Goal: Communication & Community: Answer question/provide support

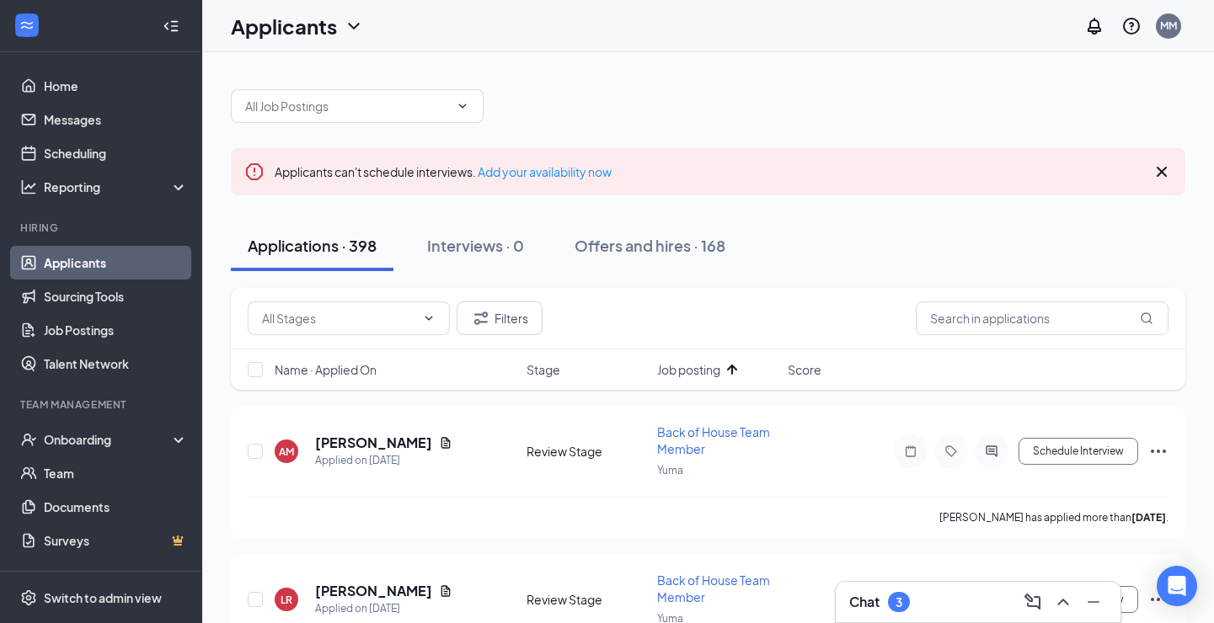
click at [1160, 174] on icon "Cross" at bounding box center [1162, 172] width 10 height 10
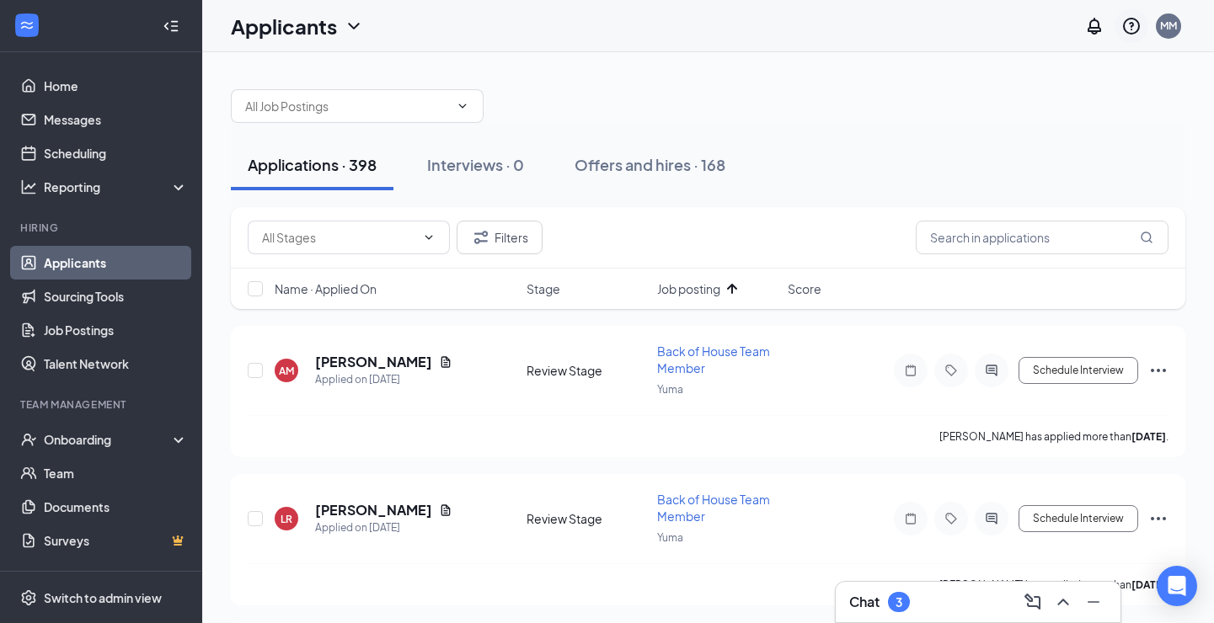
click at [1131, 28] on icon "QuestionInfo" at bounding box center [1131, 26] width 20 height 20
click at [1062, 602] on icon "ChevronUp" at bounding box center [1063, 602] width 20 height 20
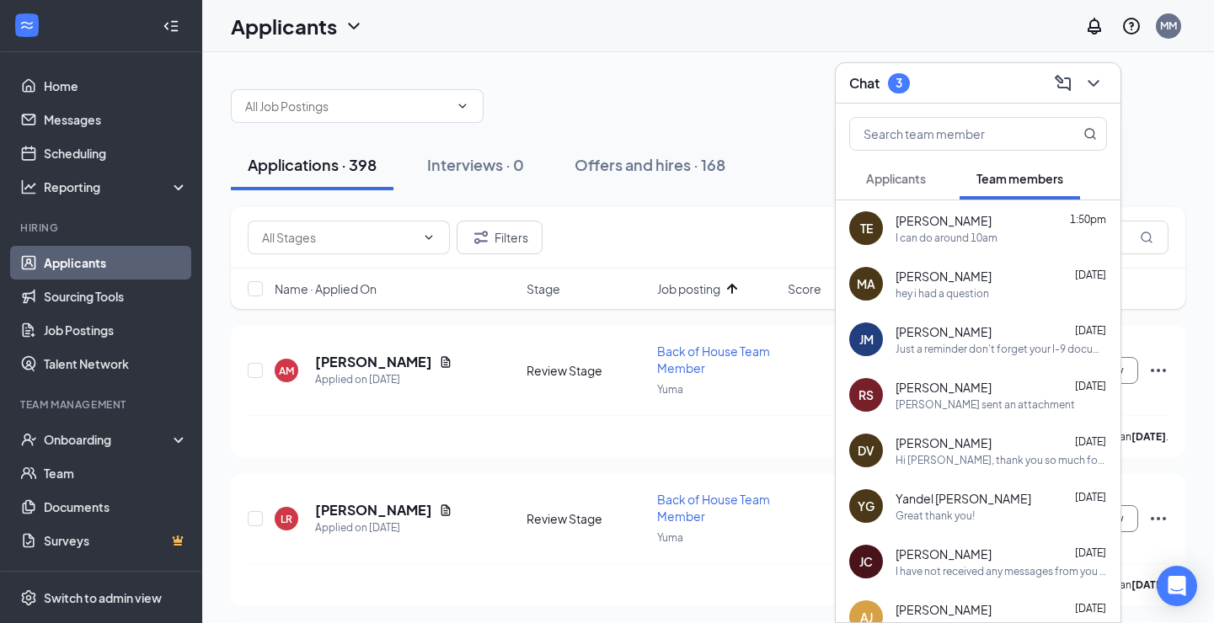
click at [893, 183] on span "Applicants" at bounding box center [896, 178] width 60 height 15
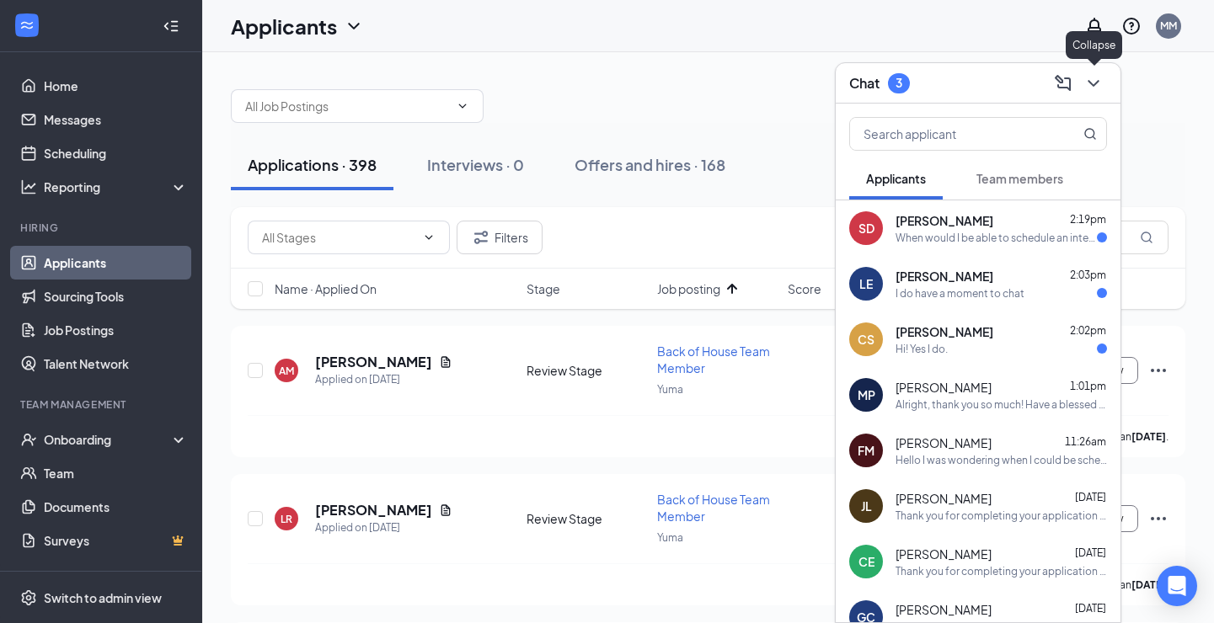
click at [1099, 79] on icon "ChevronDown" at bounding box center [1093, 83] width 20 height 20
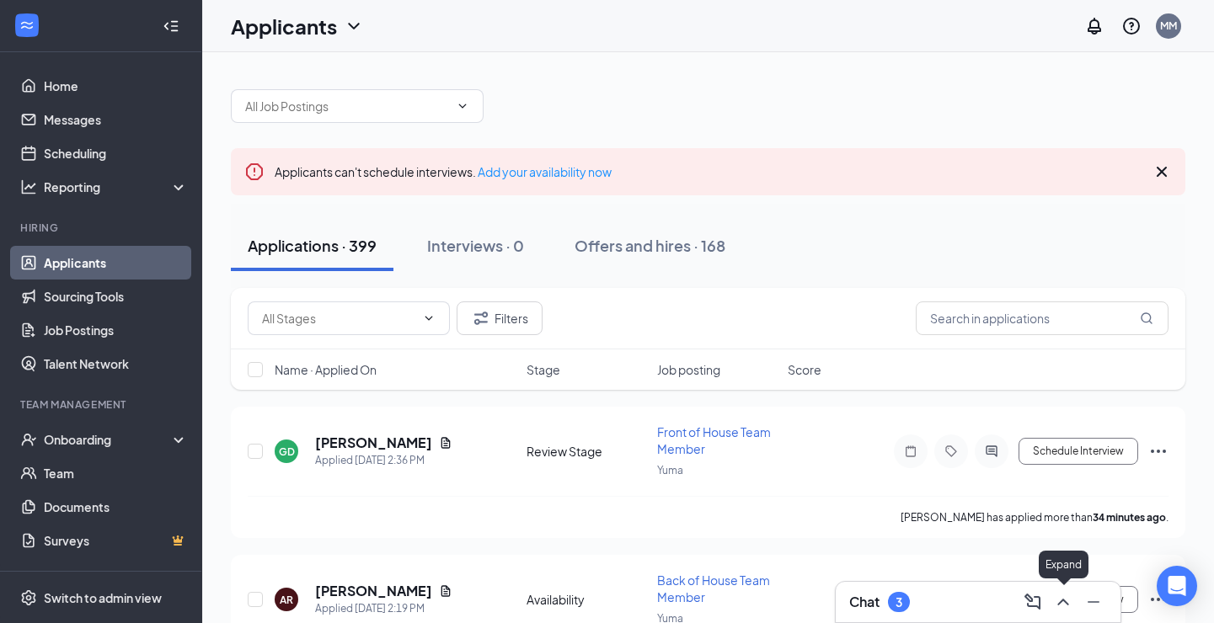
click at [1068, 606] on icon "ChevronUp" at bounding box center [1063, 602] width 20 height 20
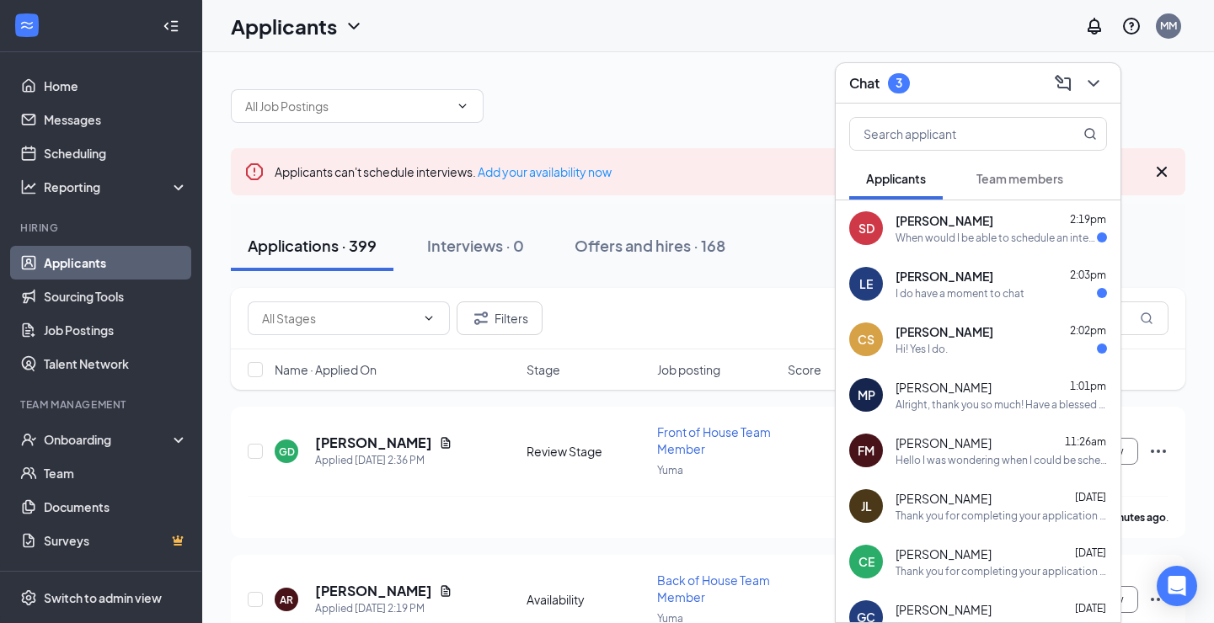
click at [977, 398] on div "Alright, thank you so much! Have a blessed rest of your day, [PERSON_NAME]" at bounding box center [1001, 405] width 211 height 14
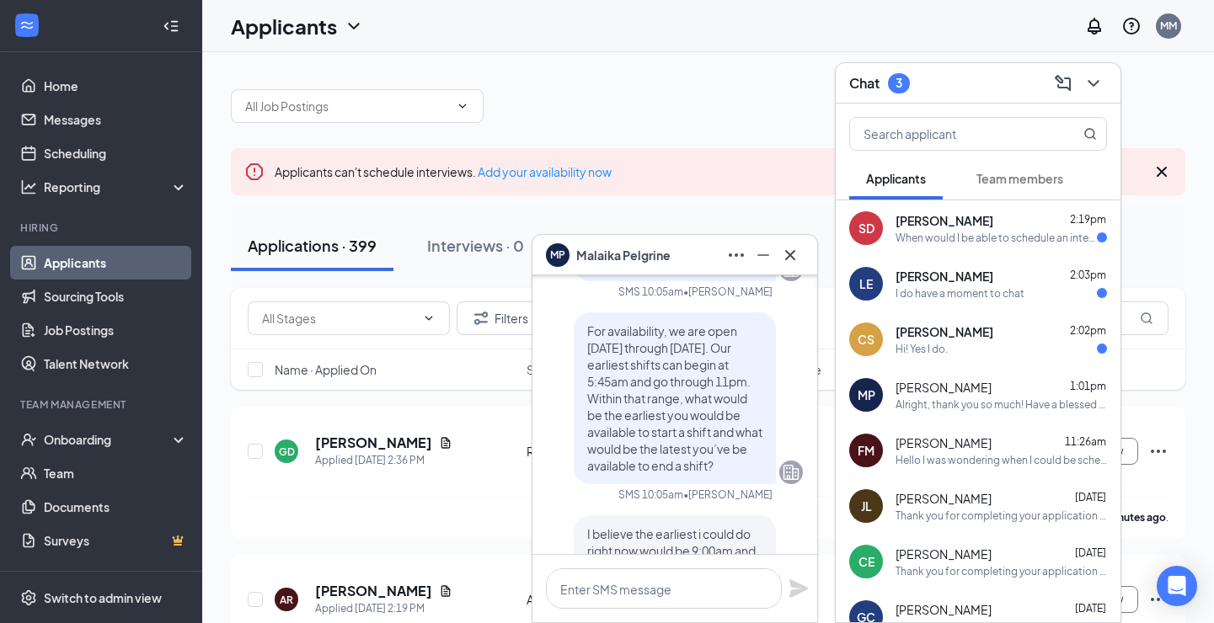
scroll to position [-1896, 0]
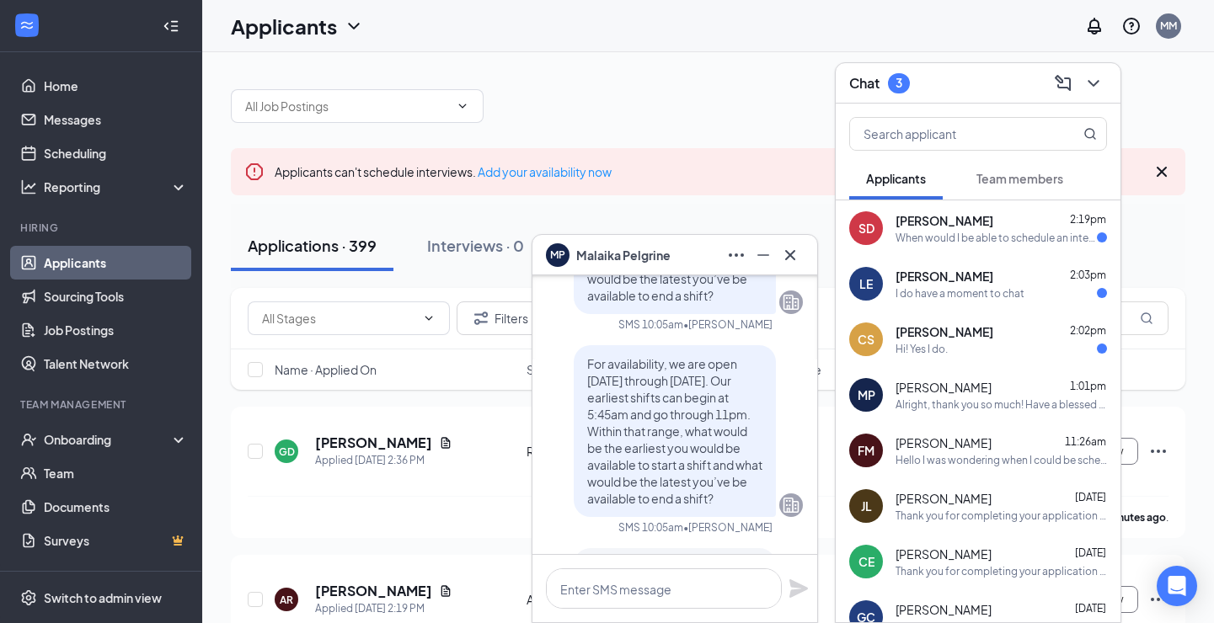
drag, startPoint x: 588, startPoint y: 331, endPoint x: 750, endPoint y: 474, distance: 216.0
click at [750, 474] on div "For availability, we are open [DATE] through [DATE]. Our earliest shifts can be…" at bounding box center [675, 431] width 202 height 172
copy span "For availability, we are open [DATE] through [DATE]. Our earliest shifts can be…"
click at [984, 275] on div "Lilly Ernst 2:03pm" at bounding box center [1001, 276] width 211 height 17
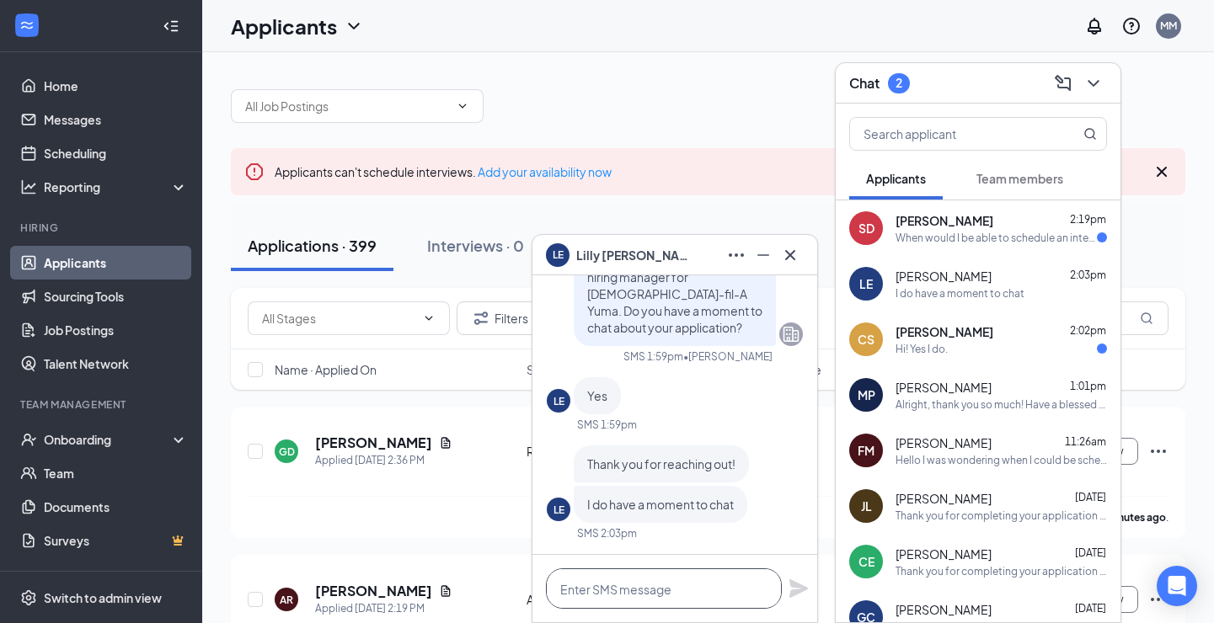
click at [659, 585] on textarea at bounding box center [664, 589] width 236 height 40
paste textarea "For availability, we are open [DATE] through [DATE]. Our earliest shifts can be…"
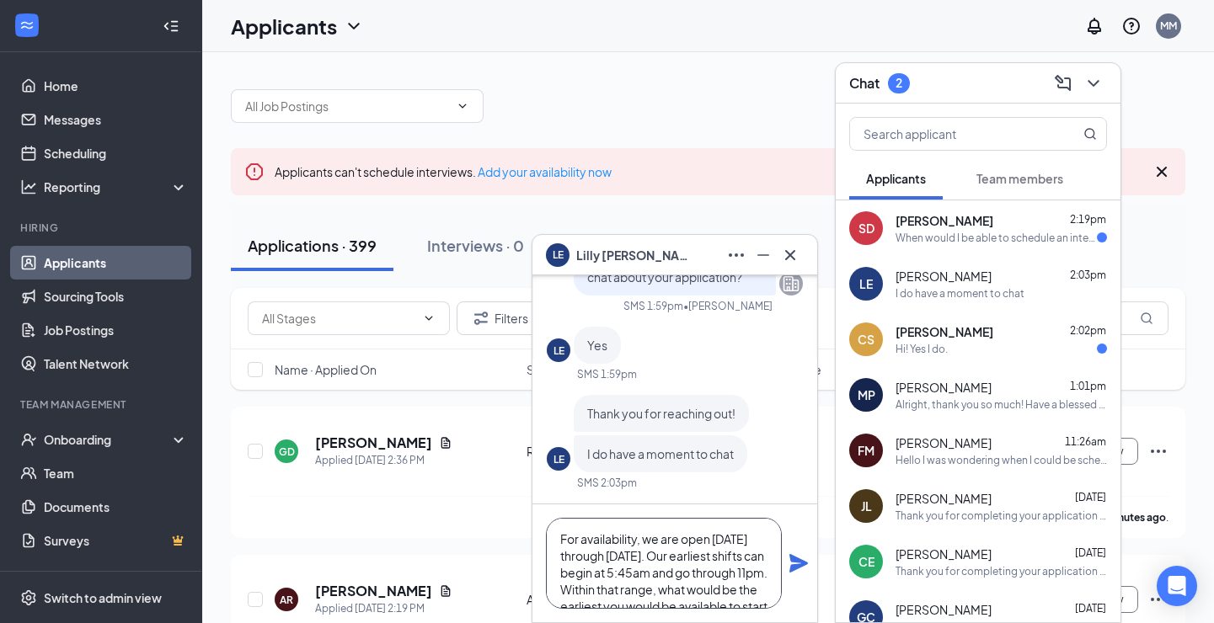
scroll to position [67, 0]
type textarea "For availability, we are open [DATE] through [DATE]. Our earliest shifts can be…"
click at [793, 566] on icon "Plane" at bounding box center [798, 563] width 19 height 19
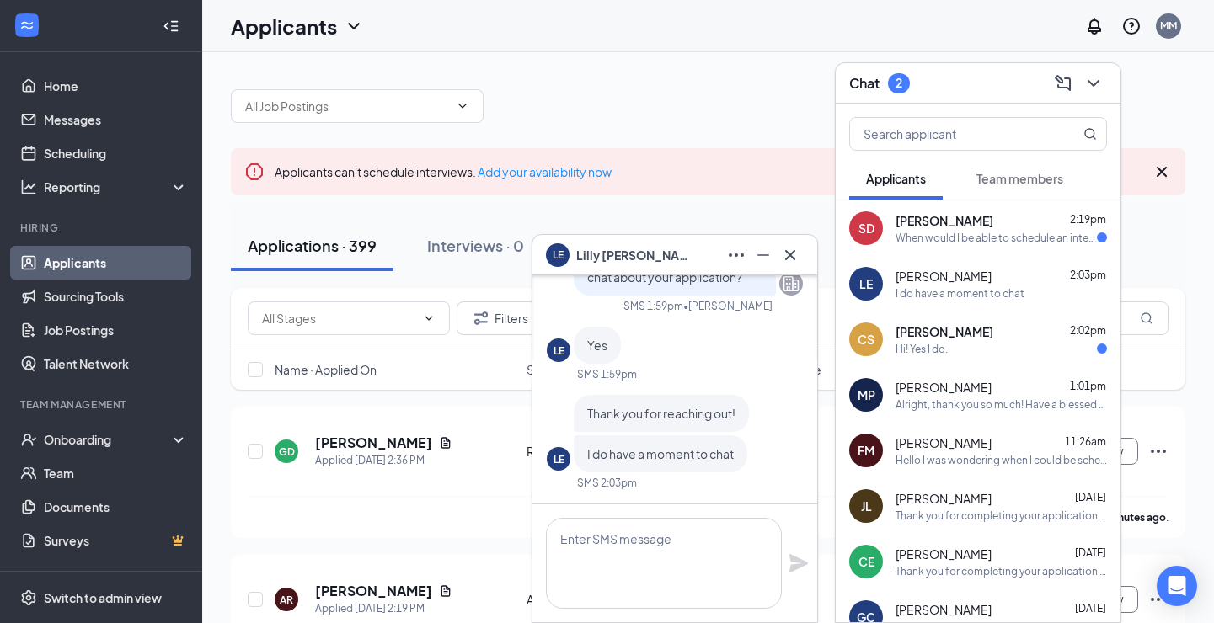
scroll to position [0, 0]
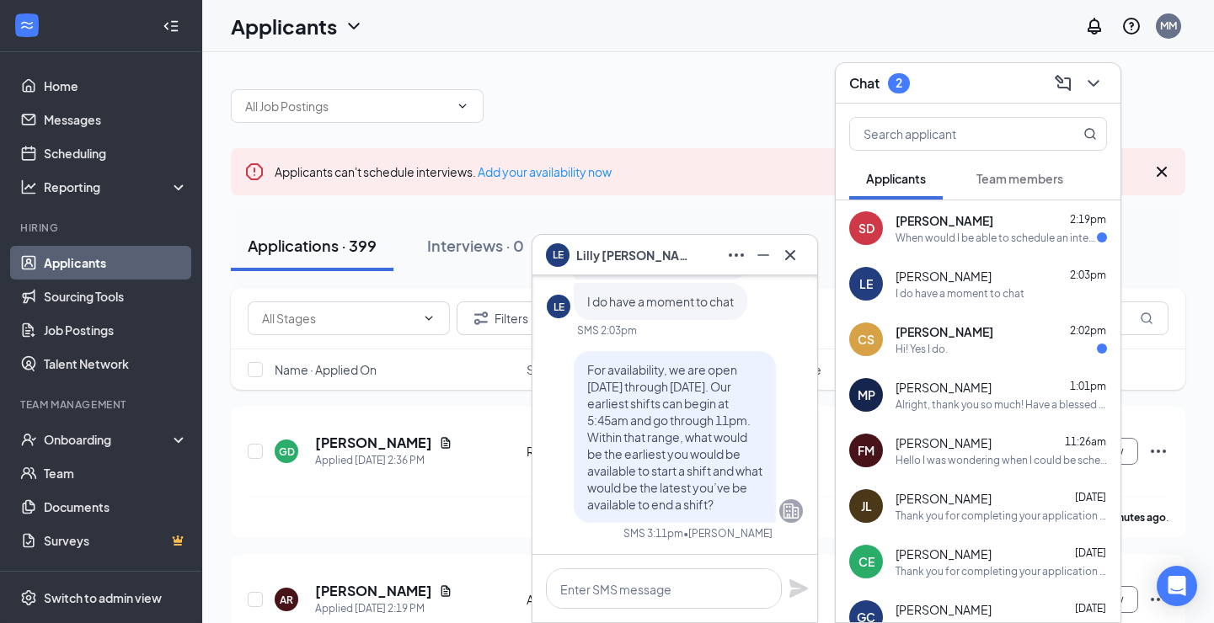
click at [979, 351] on div "Hi! Yes I do." at bounding box center [1001, 349] width 211 height 14
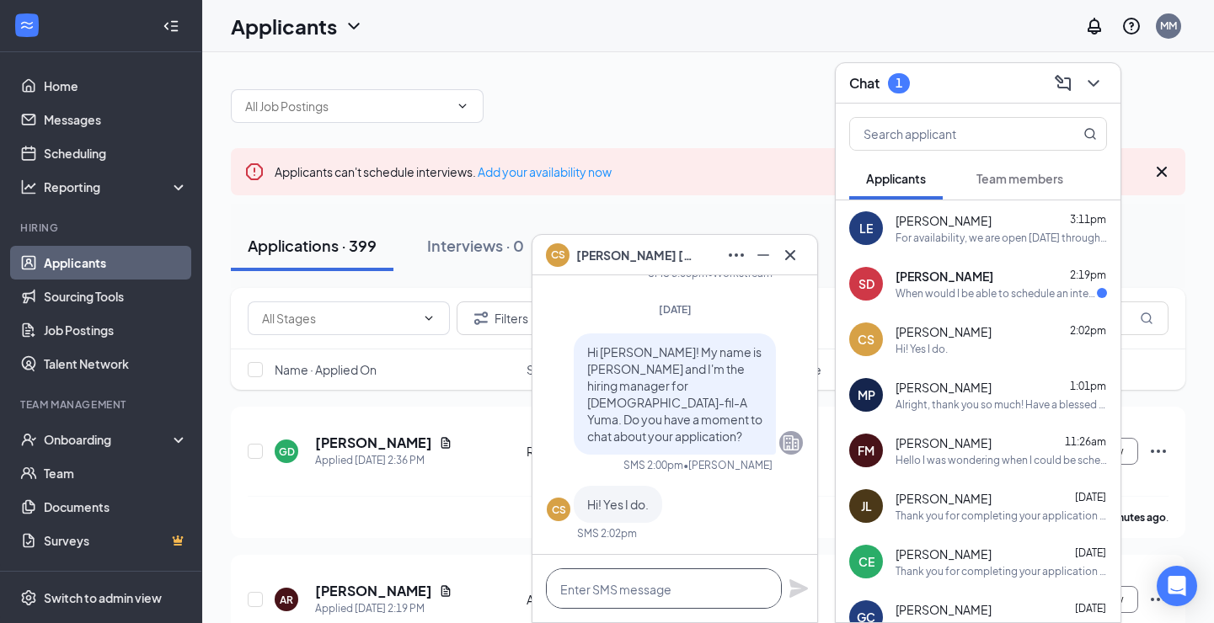
click at [653, 587] on textarea at bounding box center [664, 589] width 236 height 40
paste textarea "For availability, we are open [DATE] through [DATE]. Our earliest shifts can be…"
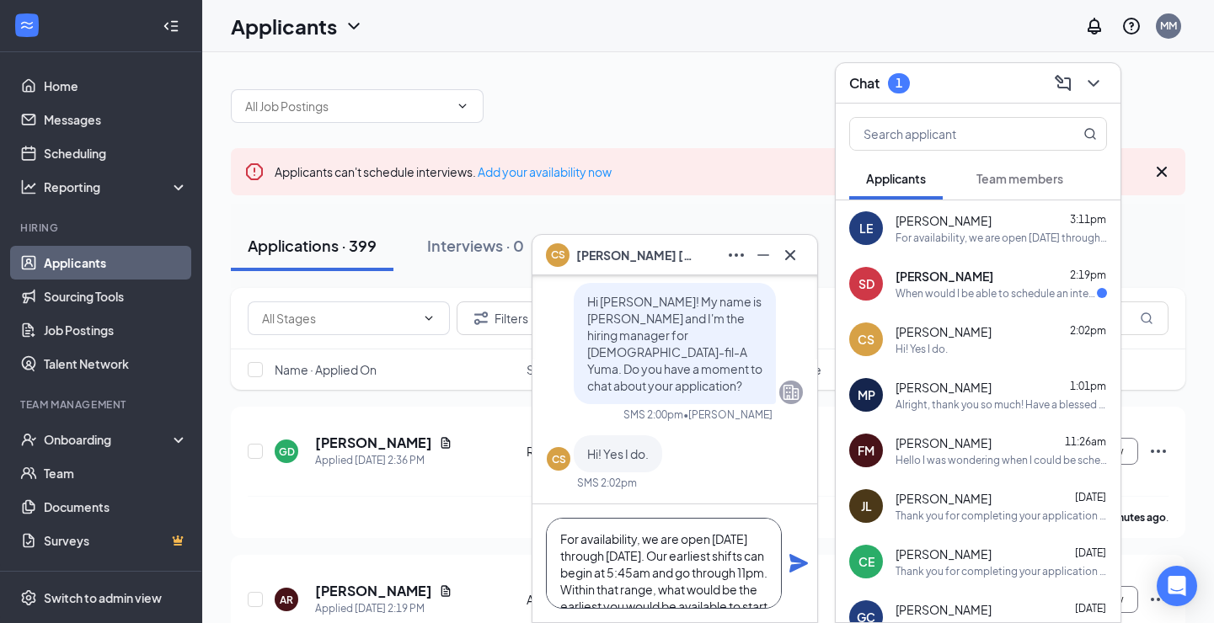
scroll to position [67, 0]
type textarea "For availability, we are open [DATE] through [DATE]. Our earliest shifts can be…"
click at [800, 569] on icon "Plane" at bounding box center [799, 564] width 20 height 20
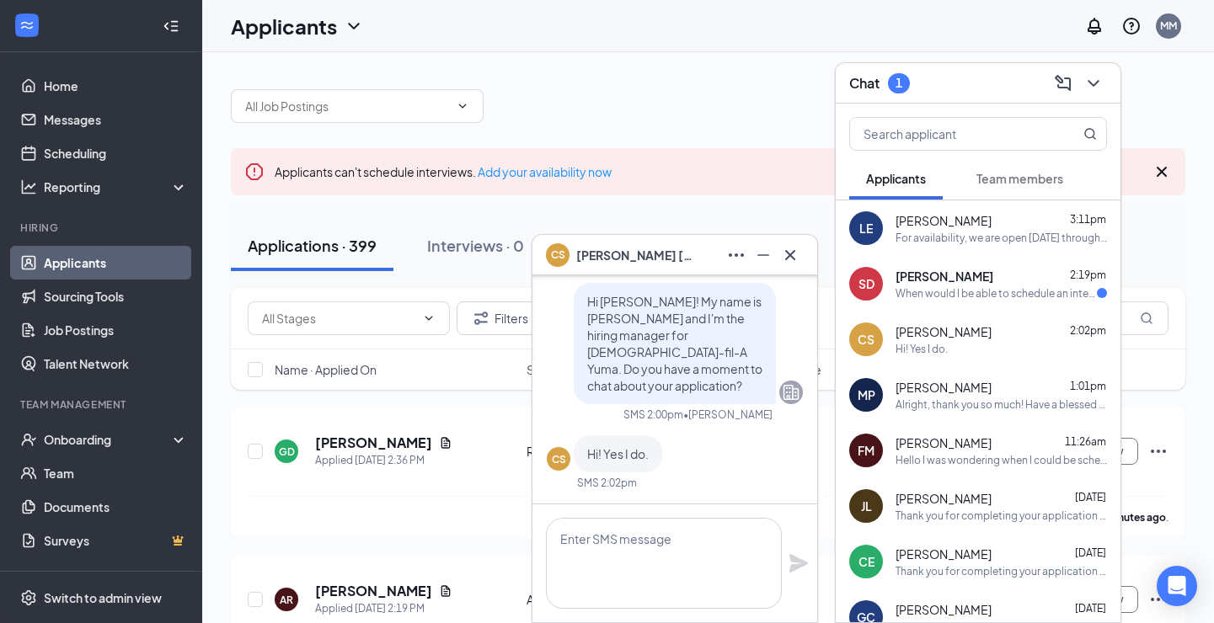
scroll to position [0, 0]
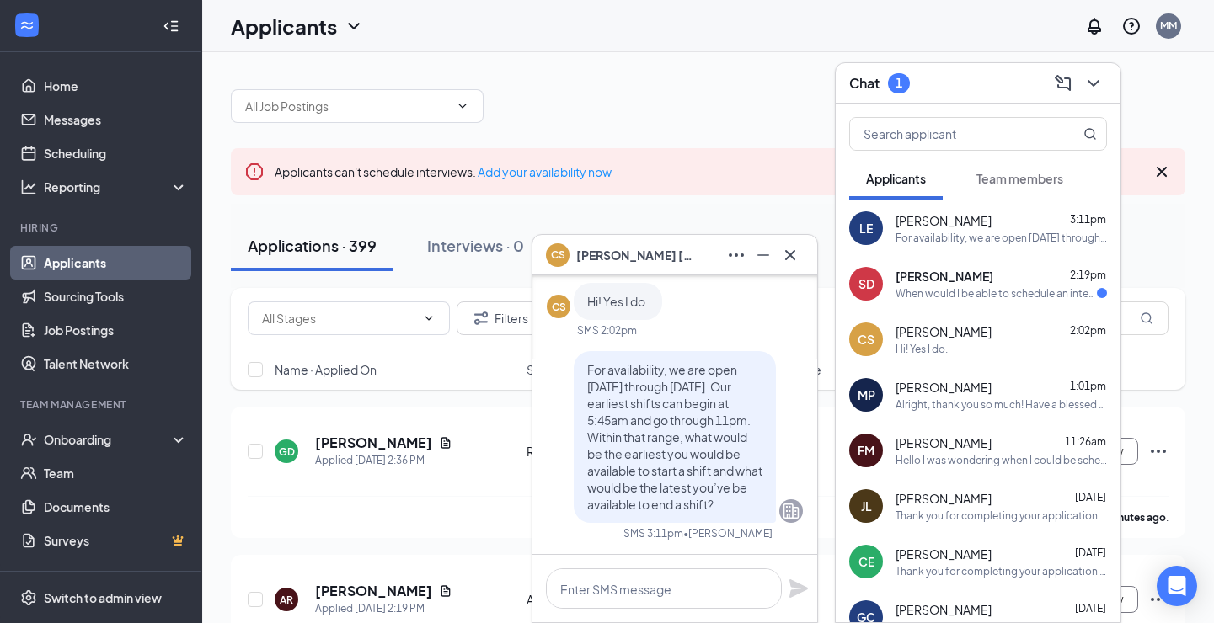
click at [997, 301] on div "SD Sabrina Donayre 2:19pm When would I be able to schedule an interview" at bounding box center [978, 284] width 285 height 56
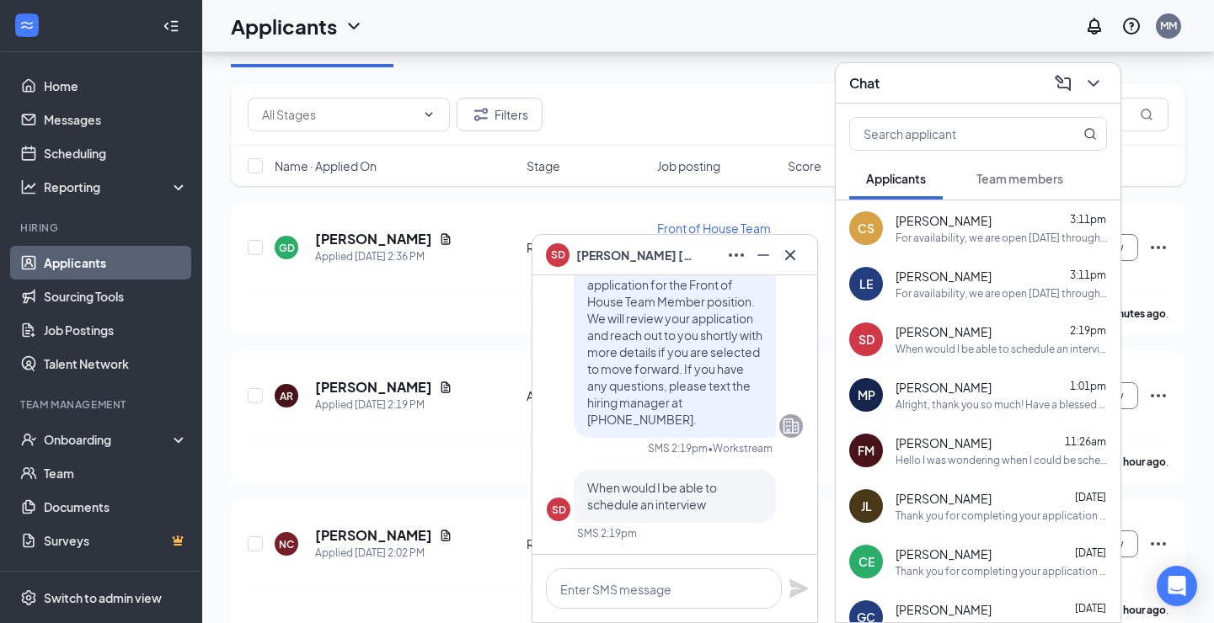
scroll to position [224, 0]
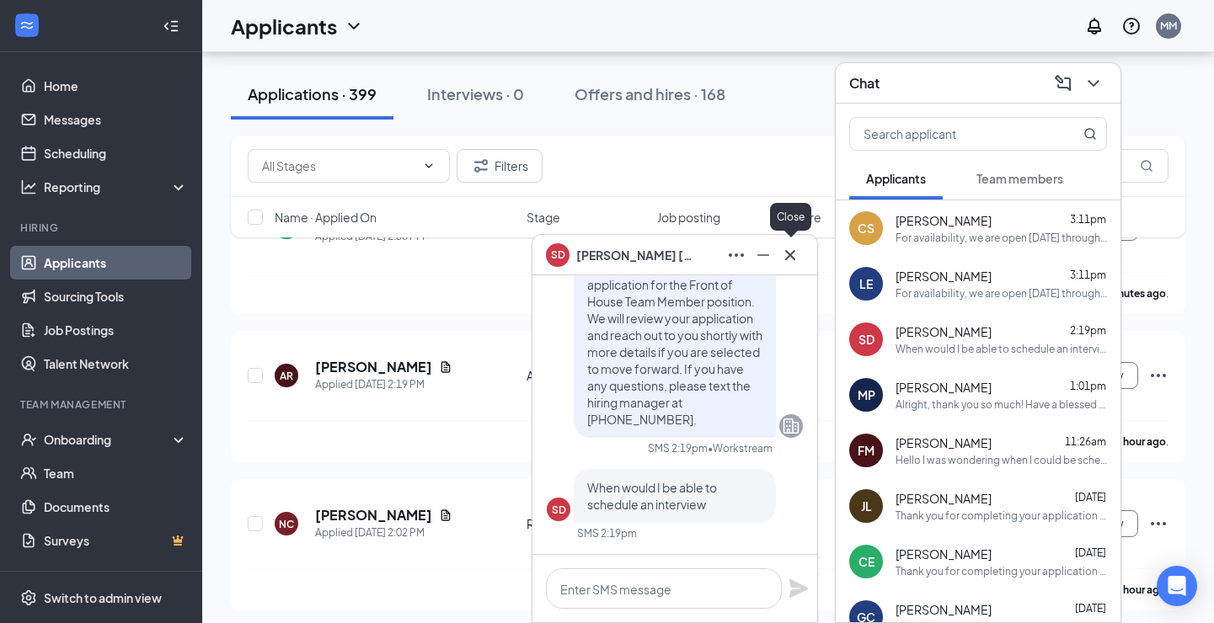
click at [789, 257] on icon "Cross" at bounding box center [790, 255] width 20 height 20
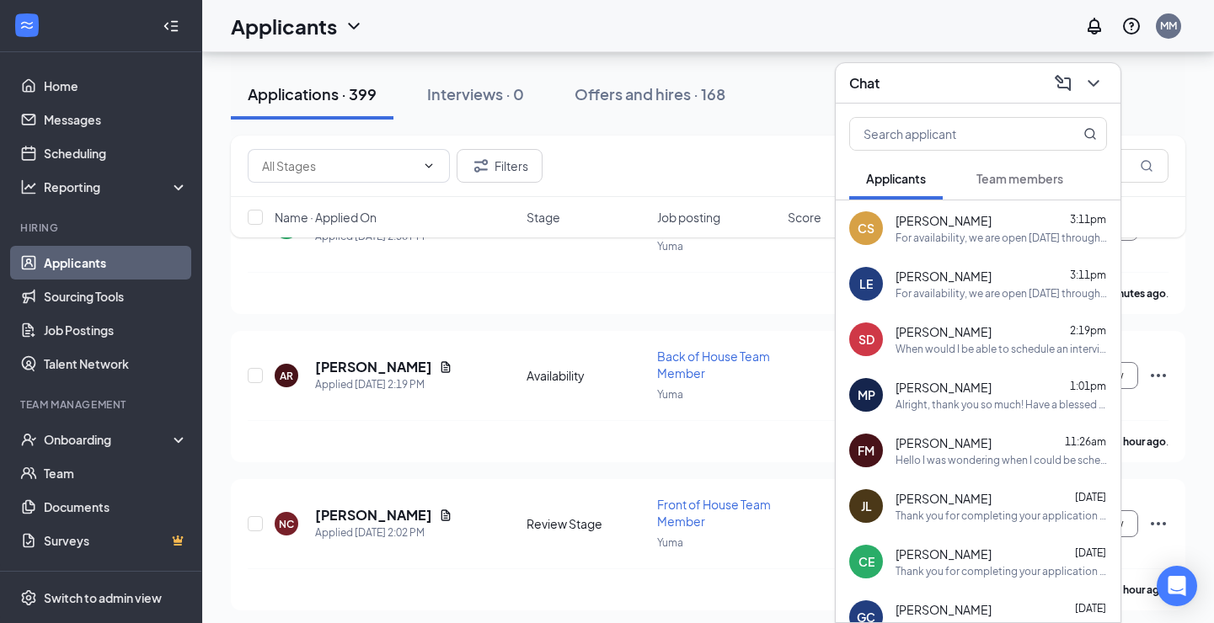
click at [1013, 179] on span "Team members" at bounding box center [1019, 178] width 87 height 15
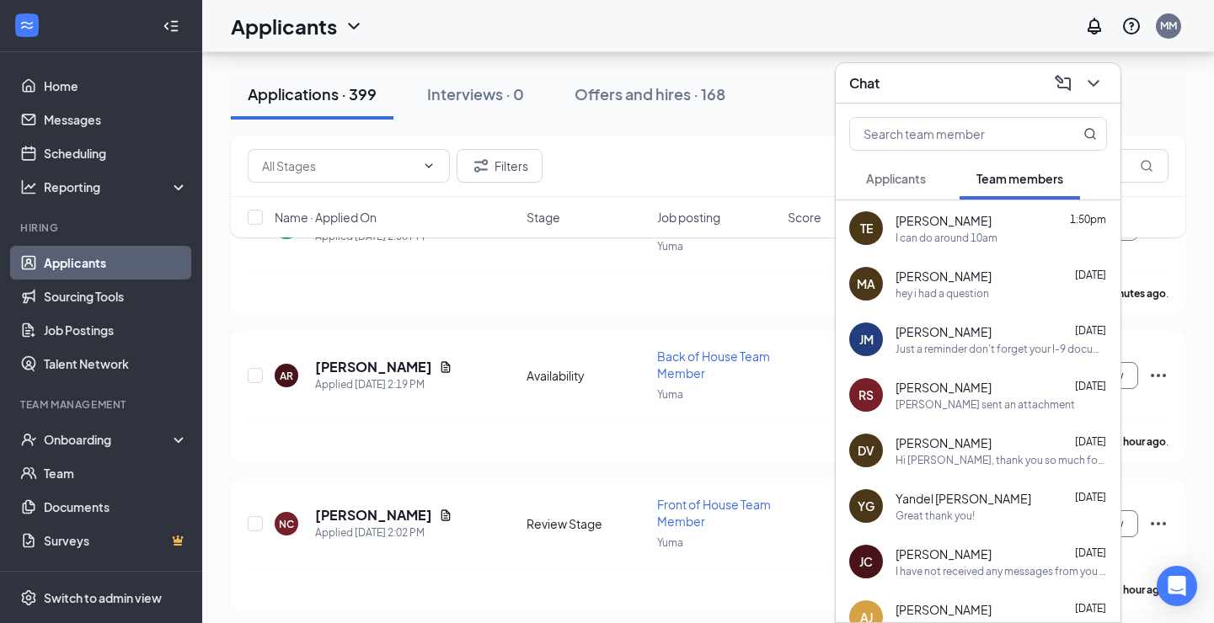
click at [1091, 85] on icon "ChevronDown" at bounding box center [1093, 83] width 20 height 20
